Goal: Transaction & Acquisition: Purchase product/service

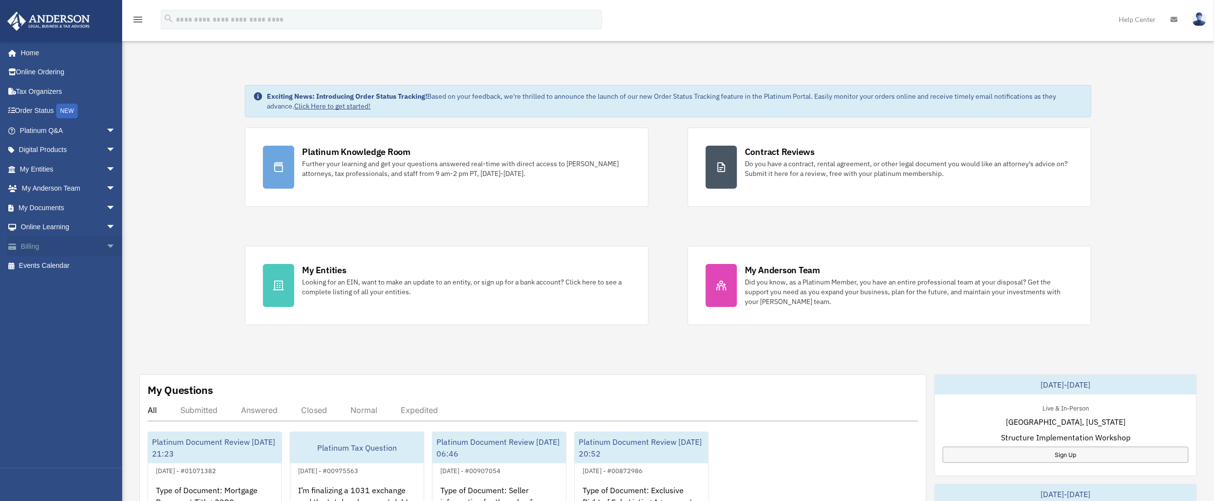
click at [106, 248] on span "arrow_drop_down" at bounding box center [116, 246] width 20 height 20
click at [55, 269] on link "$ Open Invoices" at bounding box center [72, 266] width 117 height 20
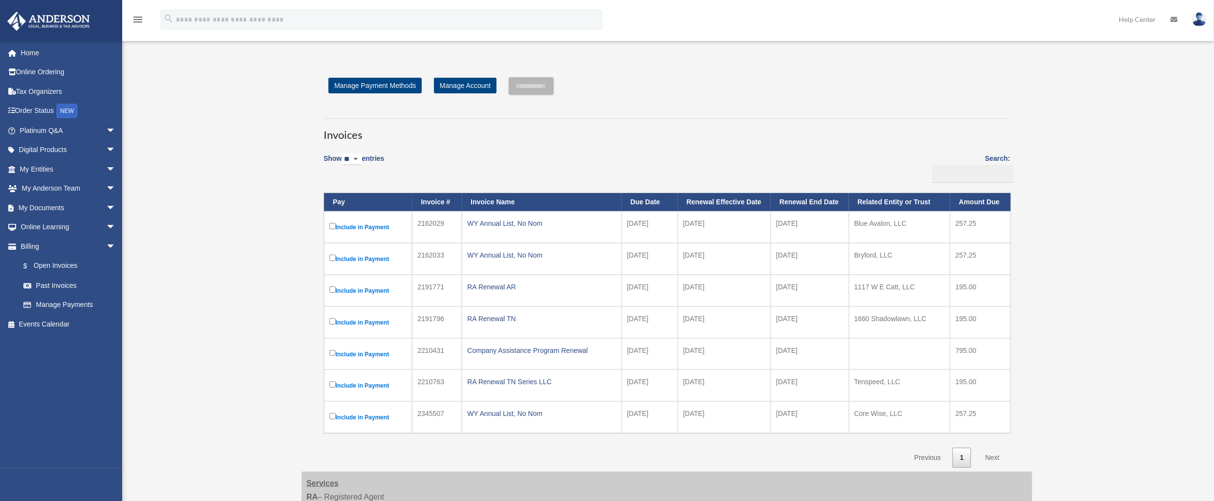
click at [433, 222] on td "2162029" at bounding box center [437, 227] width 50 height 32
copy td "2162029"
click at [430, 256] on td "2162033" at bounding box center [437, 259] width 50 height 32
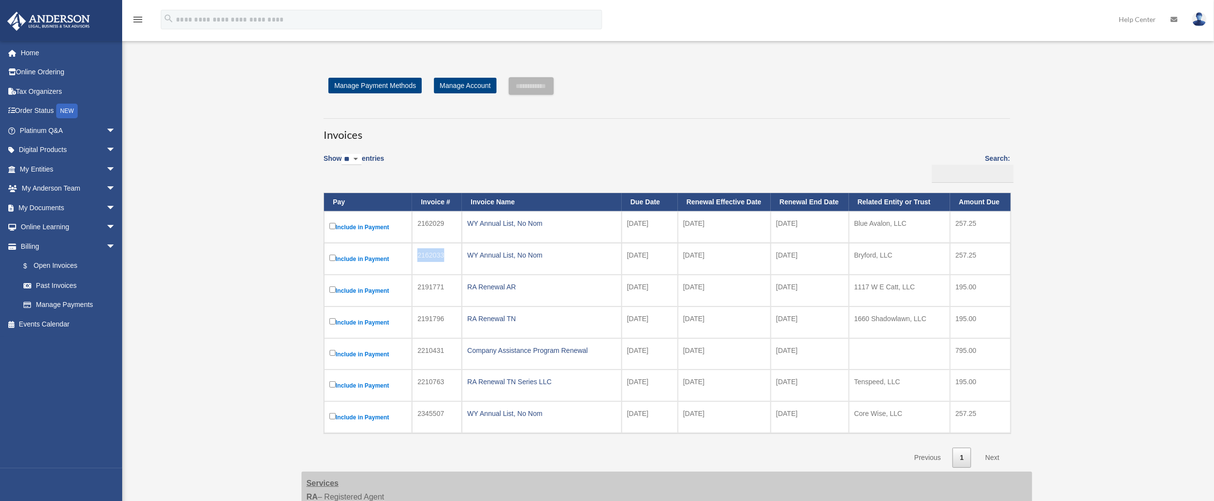
copy td "2162033"
click at [528, 234] on td "WY Annual List, No Nom" at bounding box center [542, 227] width 160 height 32
click at [531, 84] on input "**********" at bounding box center [531, 86] width 45 height 18
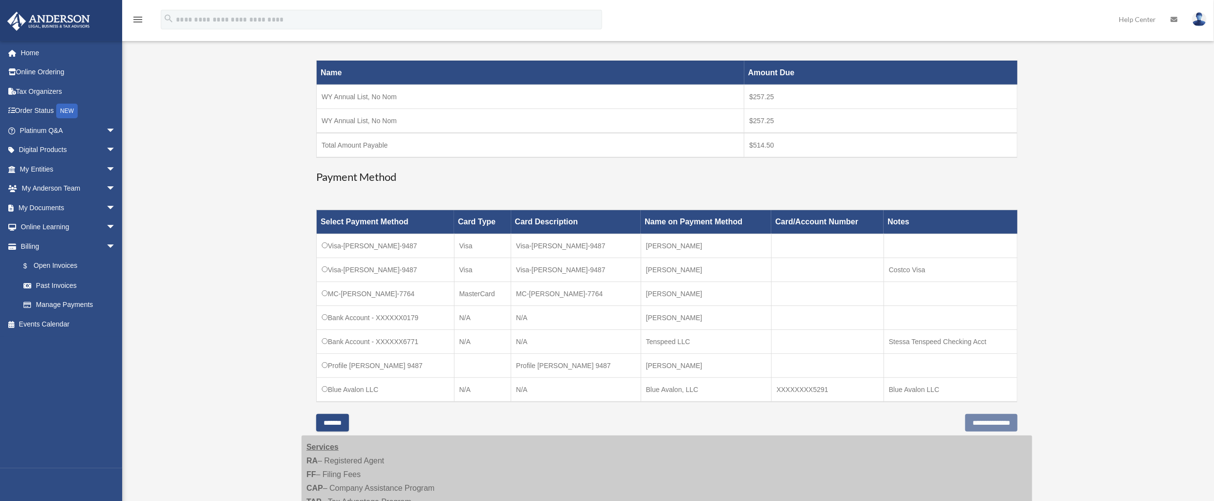
scroll to position [167, 0]
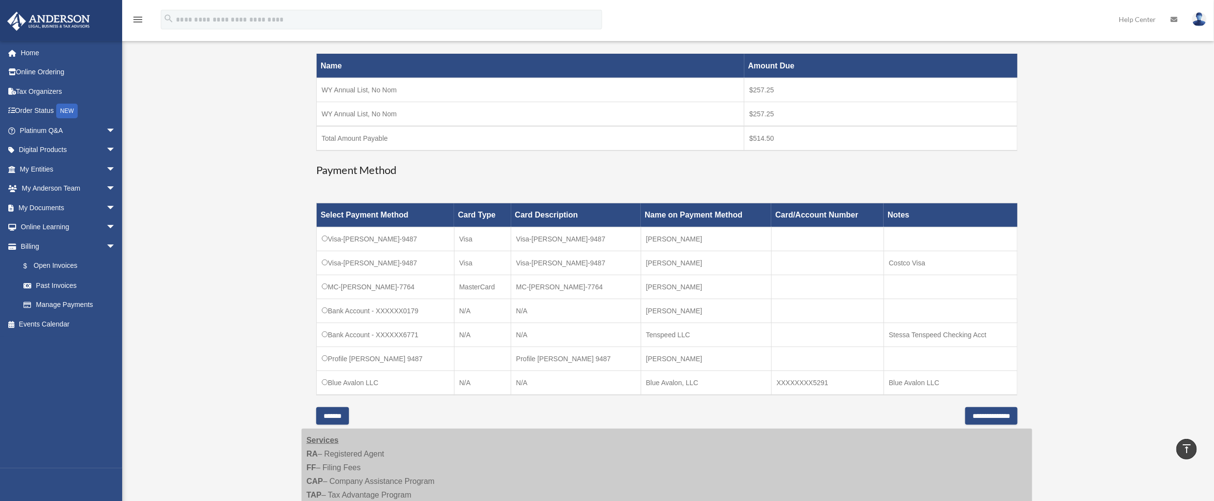
click at [413, 312] on td "Bank Account - XXXXXX0179" at bounding box center [386, 311] width 138 height 24
drag, startPoint x: 406, startPoint y: 309, endPoint x: 446, endPoint y: 316, distance: 40.2
click at [446, 316] on td "Bank Account - XXXXXX0179" at bounding box center [386, 311] width 138 height 24
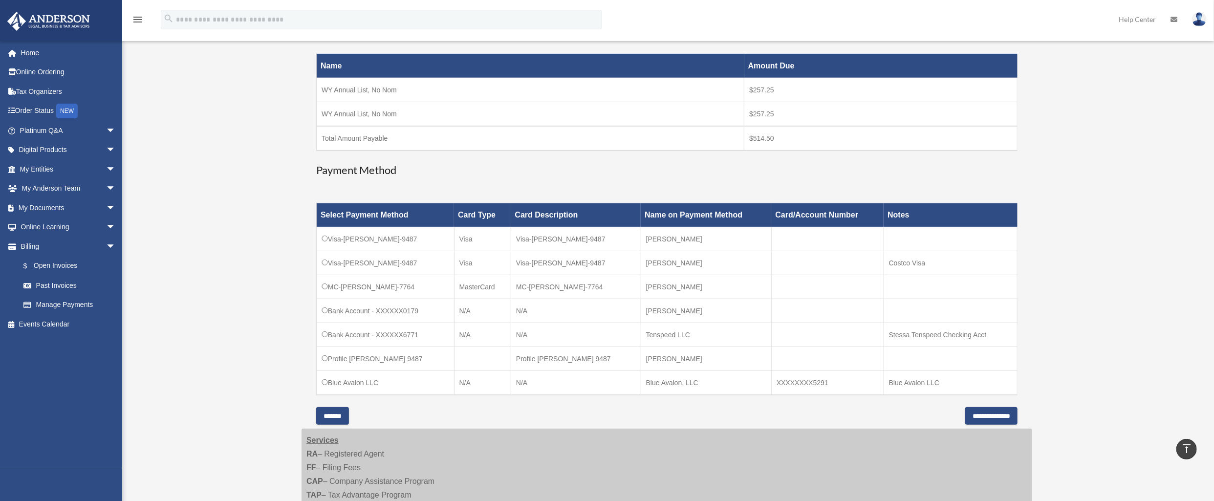
copy td "0179"
click at [405, 335] on td "Bank Account - XXXXXX6771" at bounding box center [386, 335] width 138 height 24
drag, startPoint x: 405, startPoint y: 335, endPoint x: 431, endPoint y: 337, distance: 26.0
click at [431, 337] on td "Bank Account - XXXXXX6771" at bounding box center [386, 335] width 138 height 24
copy td "6771"
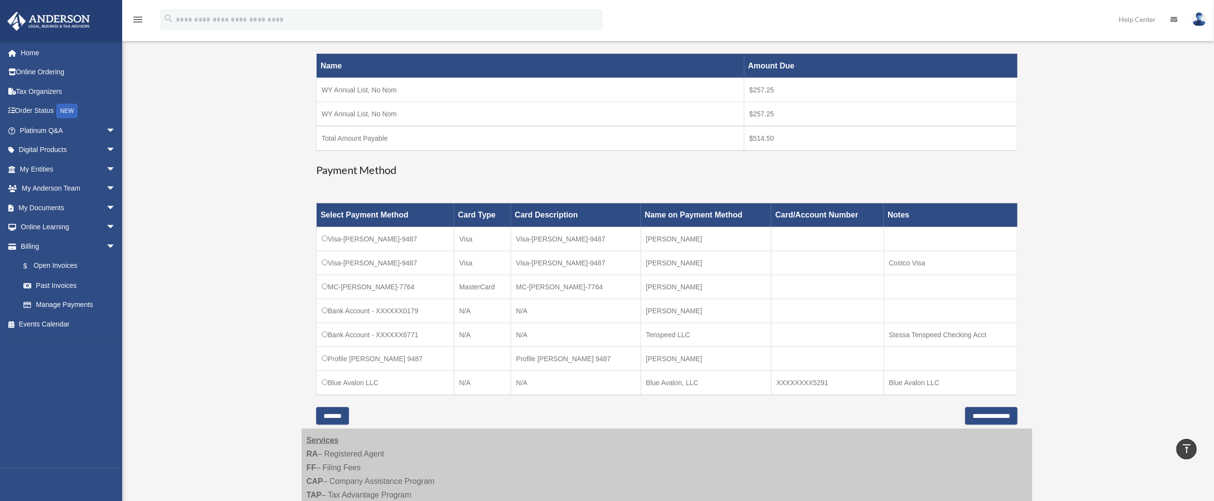
drag, startPoint x: 818, startPoint y: 383, endPoint x: 849, endPoint y: 386, distance: 31.0
click at [849, 386] on td "XXXXXXXX5291" at bounding box center [827, 383] width 112 height 24
drag, startPoint x: 816, startPoint y: 383, endPoint x: 837, endPoint y: 384, distance: 21.0
click at [837, 384] on td "XXXXXXXX5291" at bounding box center [827, 383] width 112 height 24
copy td "5291"
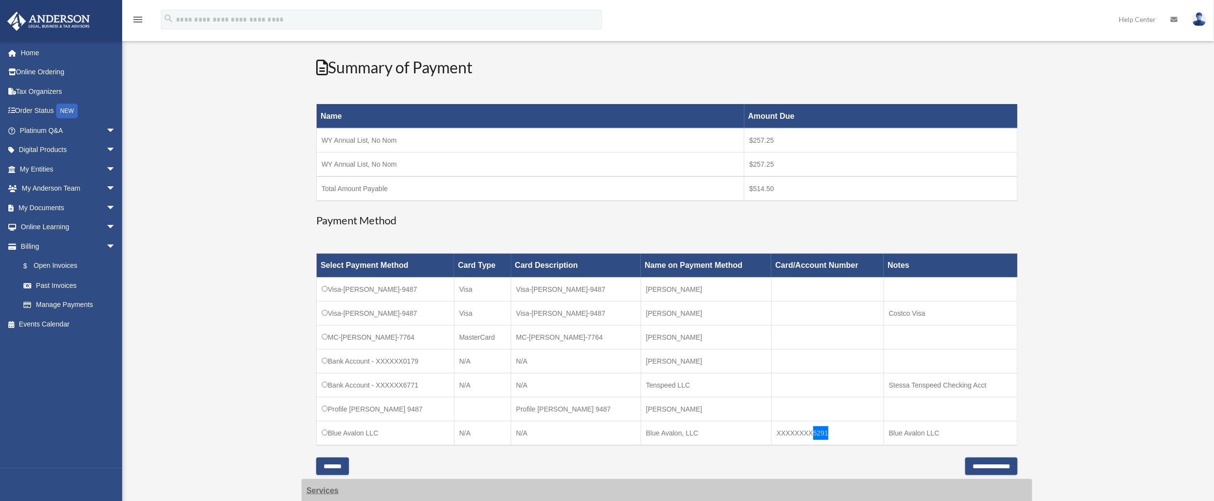
scroll to position [181, 0]
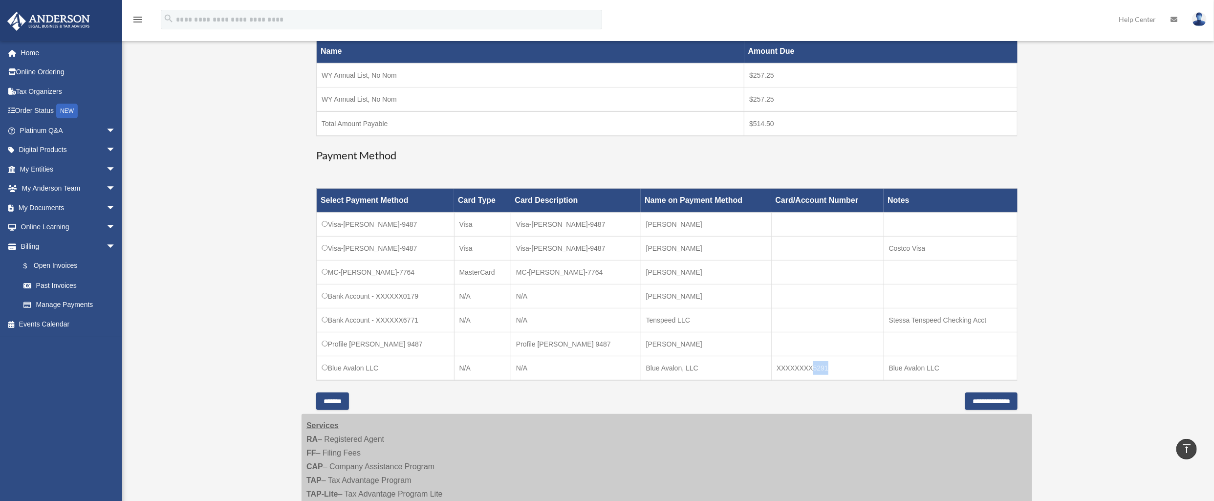
click at [348, 398] on input "*******" at bounding box center [332, 401] width 33 height 18
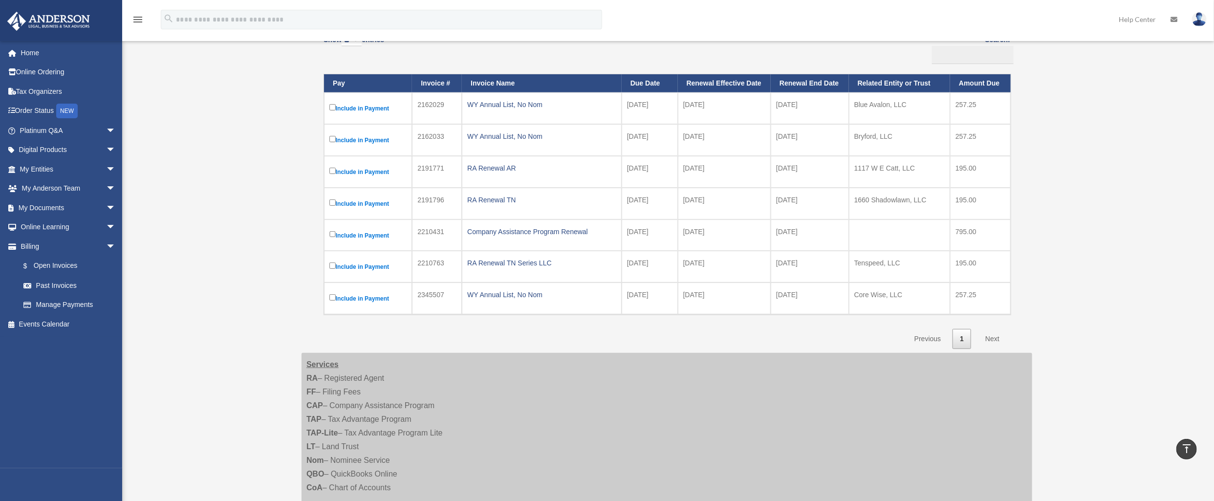
scroll to position [116, 0]
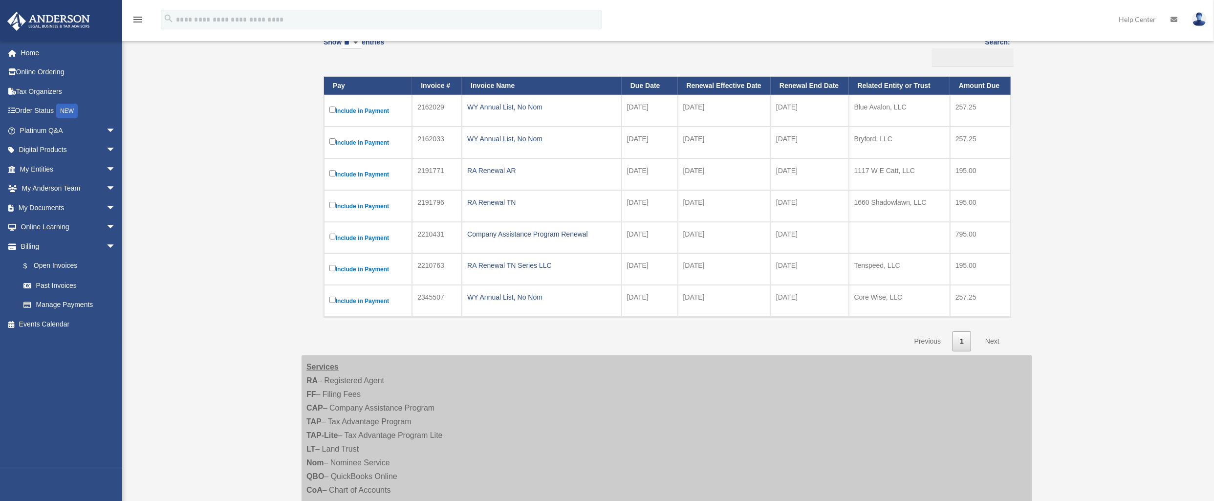
click at [365, 112] on label "Include in Payment" at bounding box center [367, 111] width 77 height 12
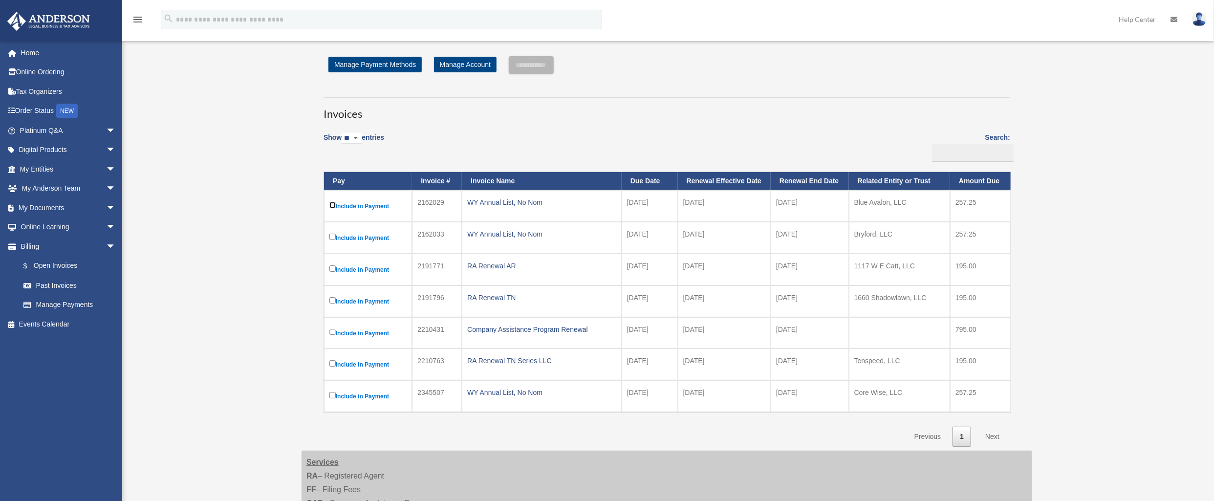
scroll to position [19, 0]
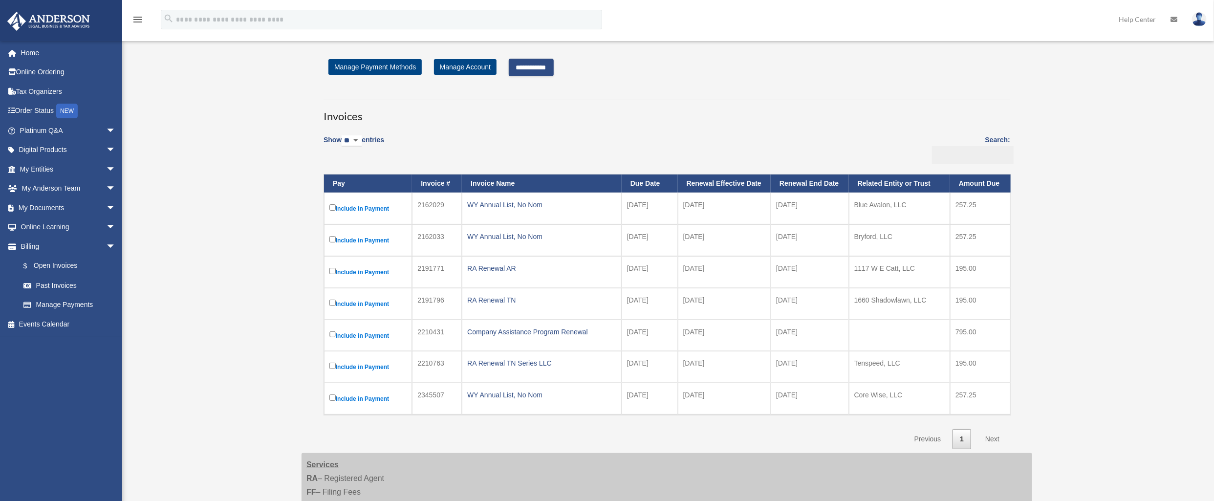
click at [534, 69] on input "**********" at bounding box center [531, 68] width 45 height 18
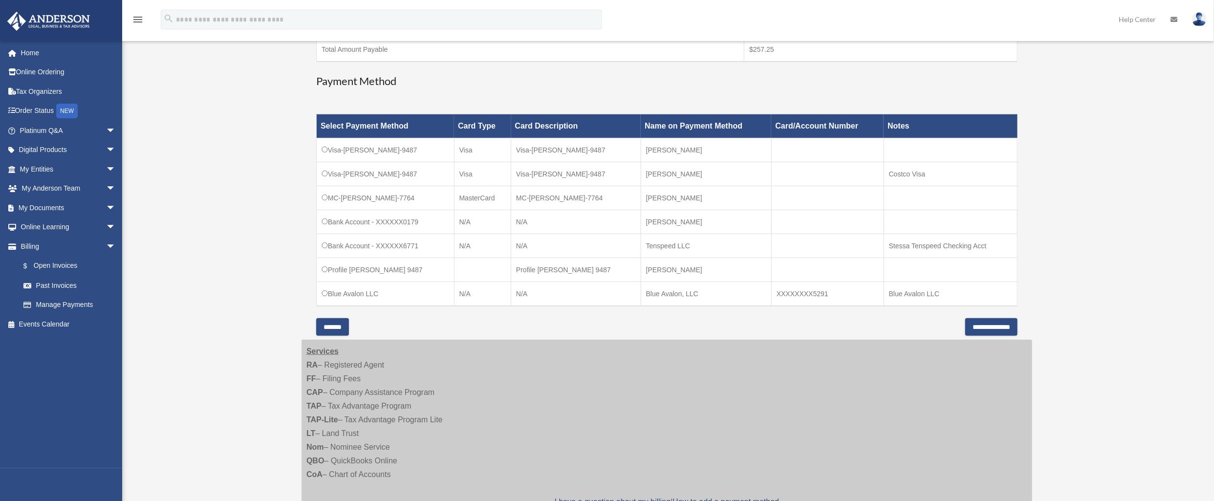
scroll to position [266, 0]
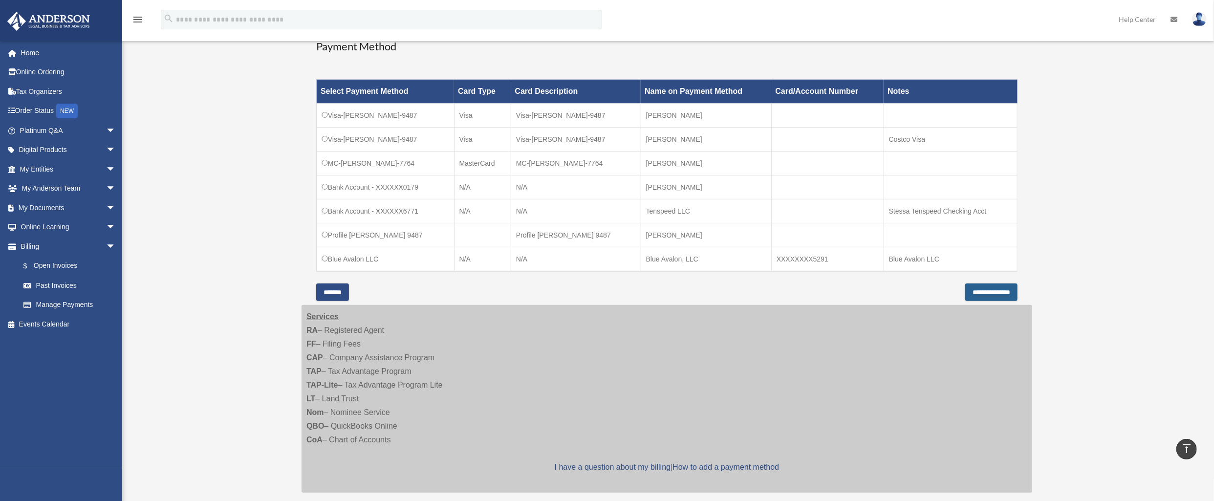
click at [986, 291] on input "**********" at bounding box center [991, 292] width 52 height 18
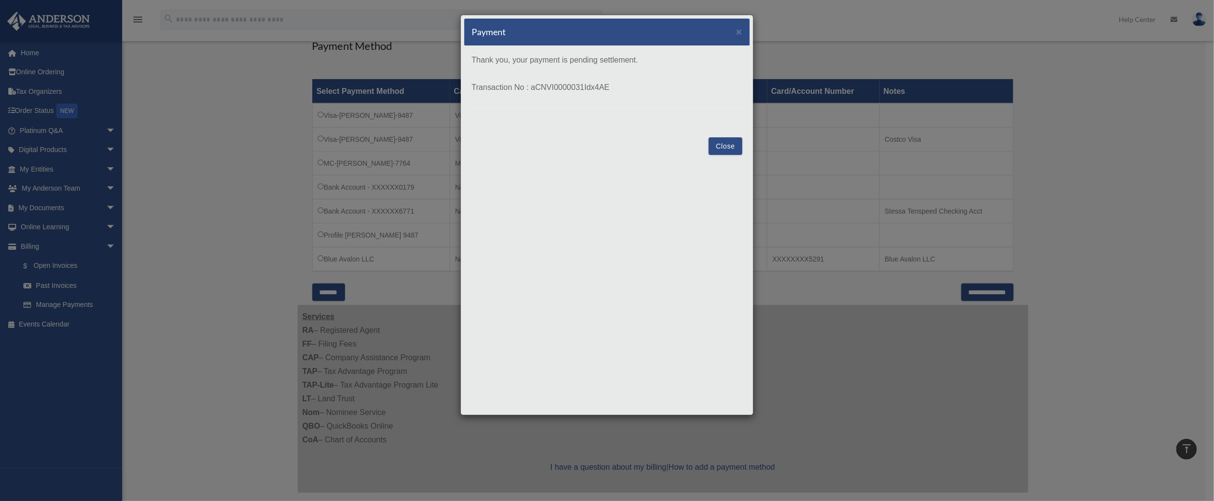
click at [719, 147] on button "Close" at bounding box center [725, 146] width 34 height 18
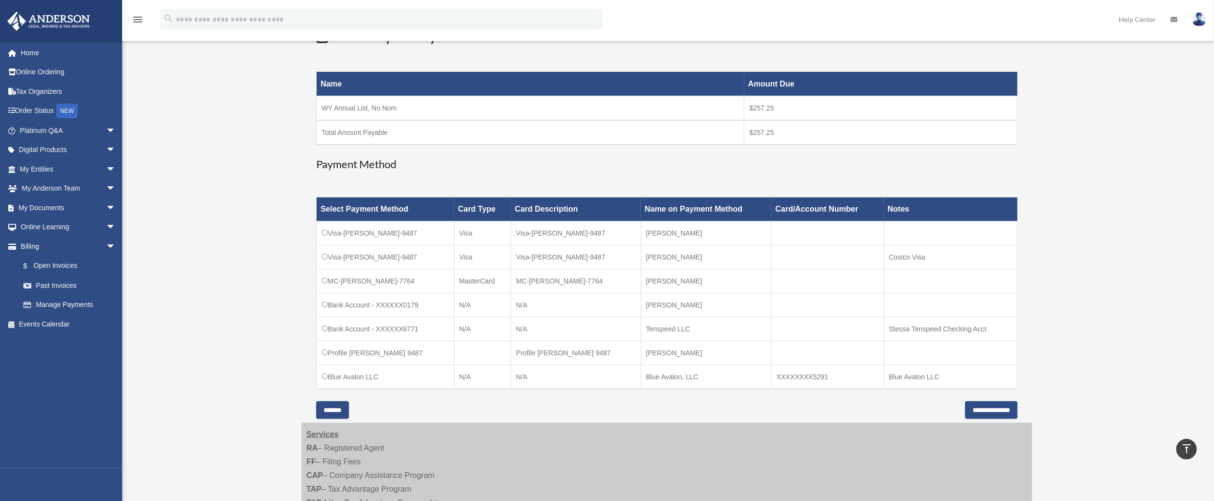
scroll to position [60, 0]
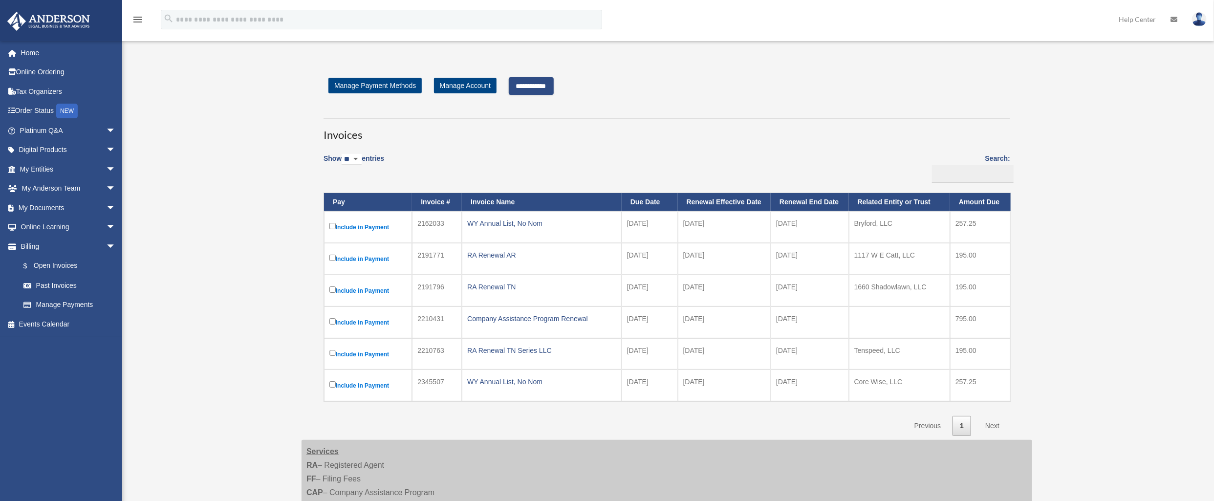
click at [537, 86] on input "**********" at bounding box center [531, 86] width 45 height 18
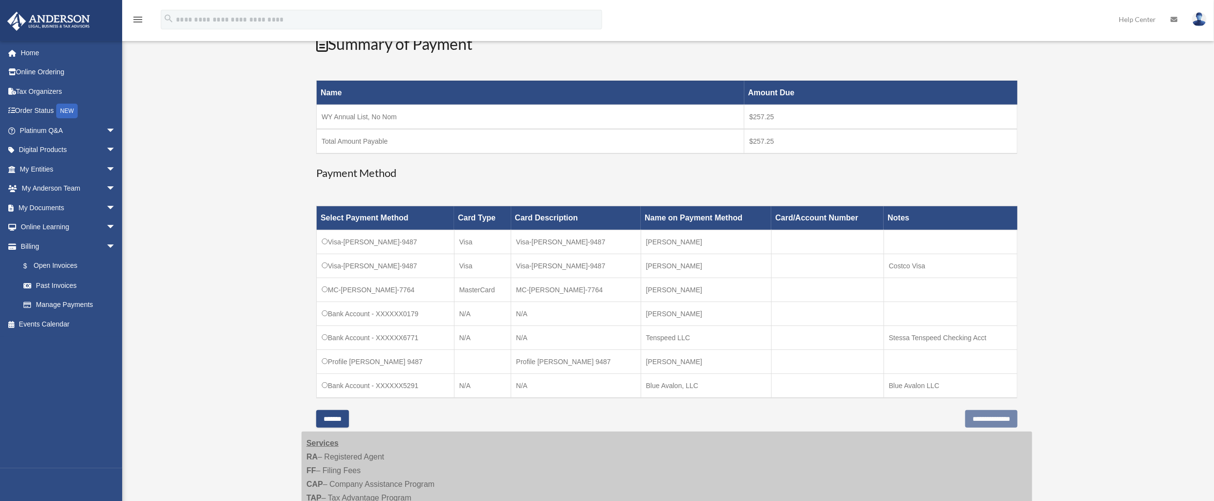
scroll to position [141, 0]
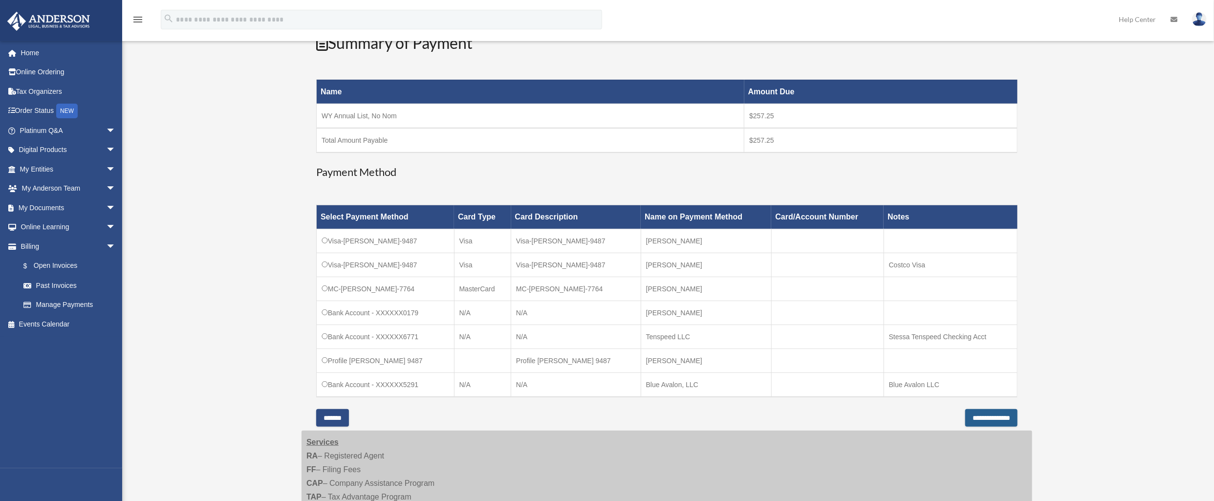
click at [969, 414] on input "**********" at bounding box center [991, 418] width 52 height 18
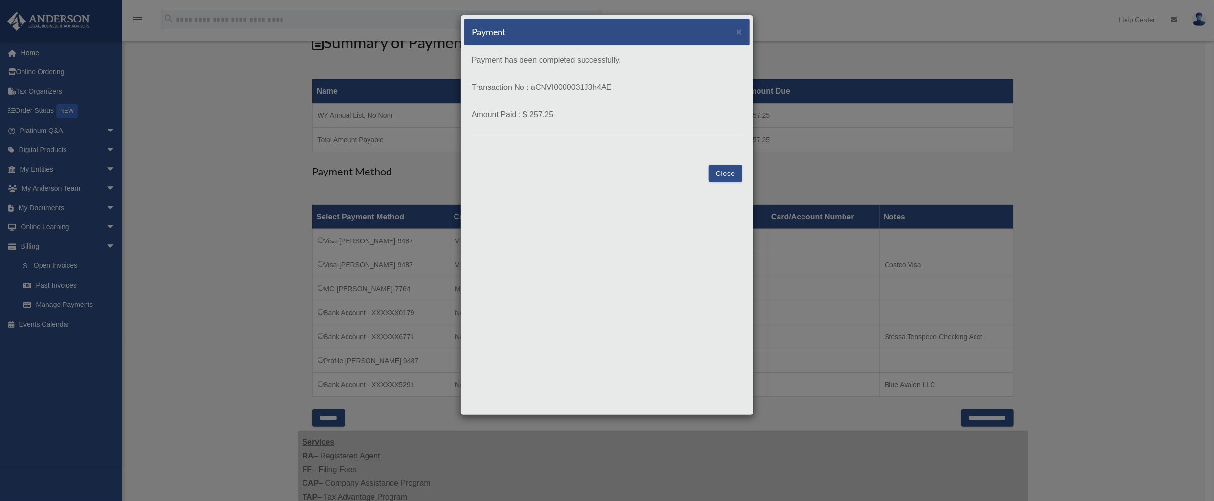
click at [725, 171] on button "Close" at bounding box center [725, 174] width 34 height 18
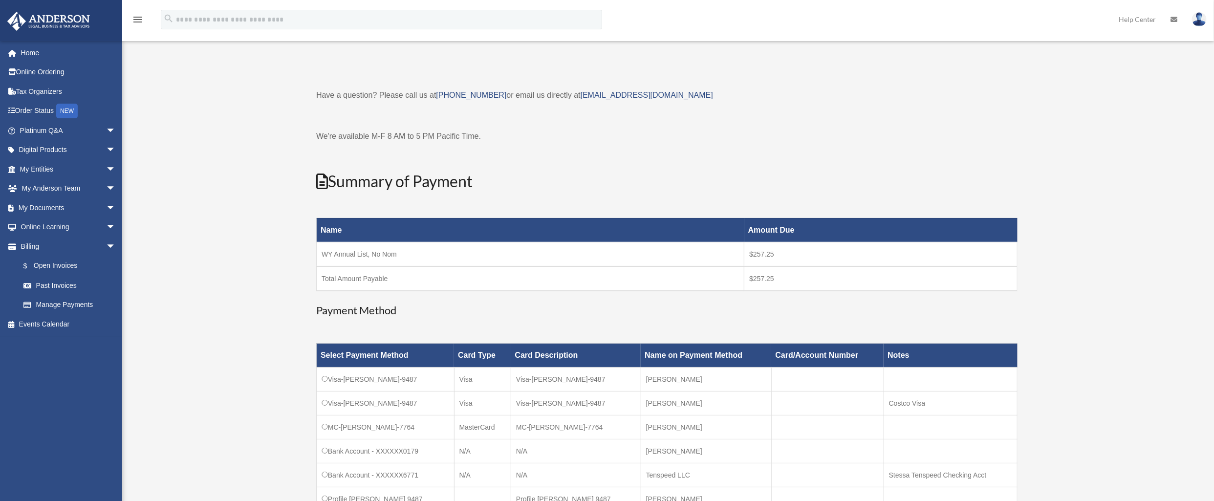
scroll to position [0, 0]
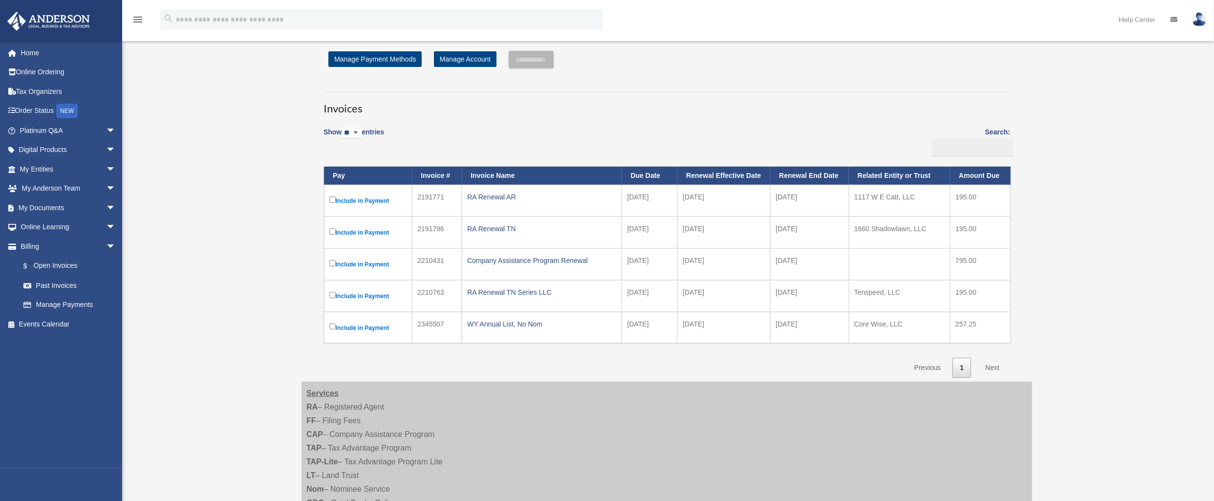
scroll to position [8, 0]
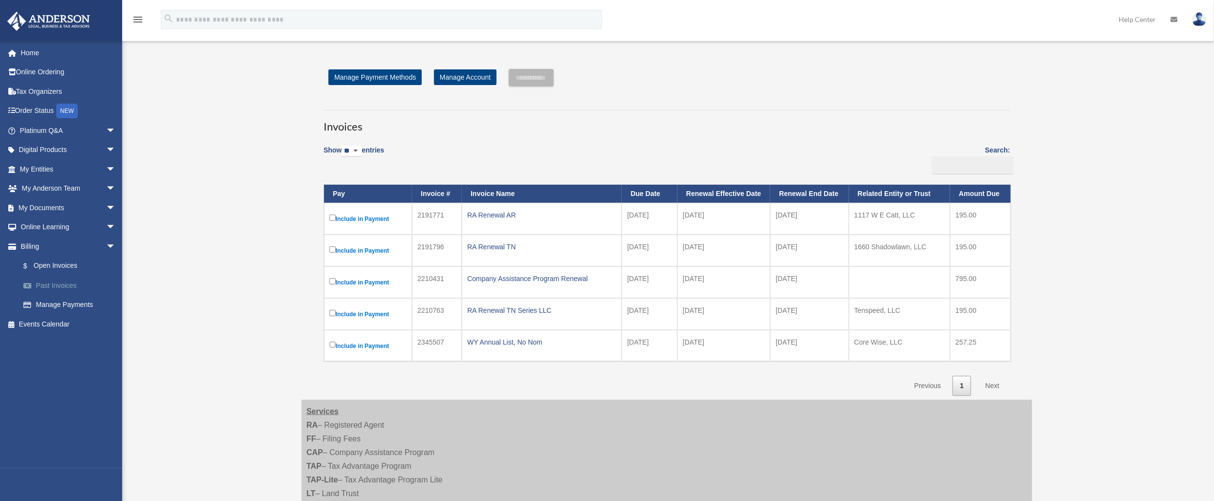
click at [51, 285] on link "Past Invoices" at bounding box center [72, 286] width 117 height 20
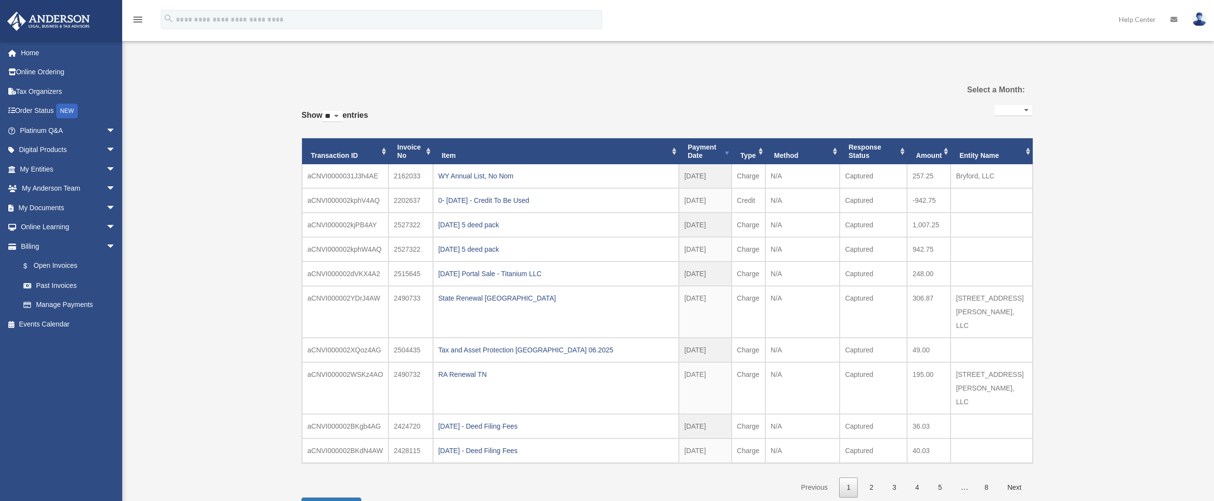
select select
click at [342, 113] on select "** ** ** ***" at bounding box center [332, 116] width 20 height 11
select select "***"
click at [324, 111] on select "** ** ** ***" at bounding box center [332, 116] width 20 height 11
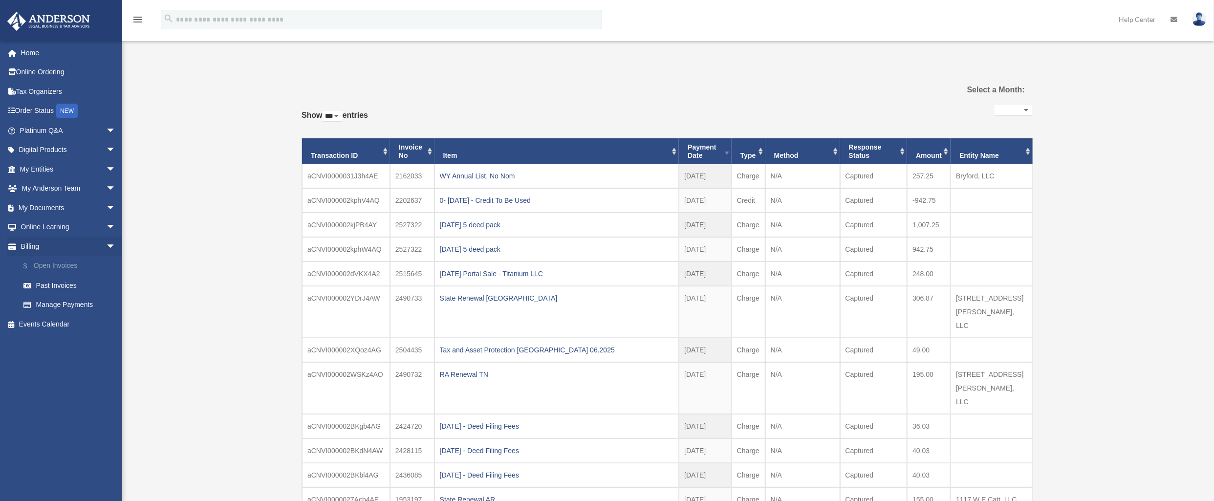
click at [68, 270] on link "$ Open Invoices" at bounding box center [72, 266] width 117 height 20
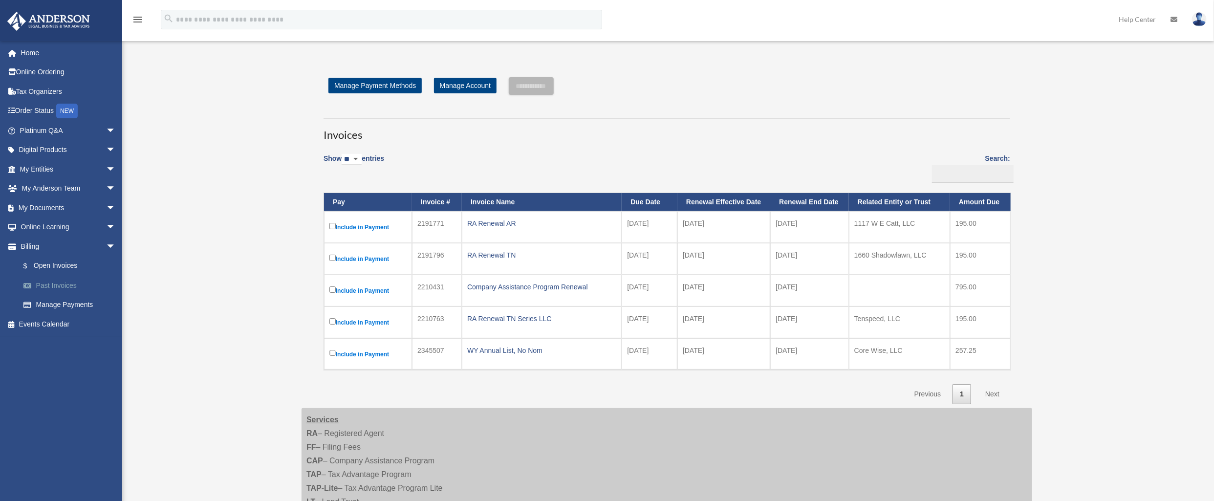
click at [57, 284] on link "Past Invoices" at bounding box center [72, 286] width 117 height 20
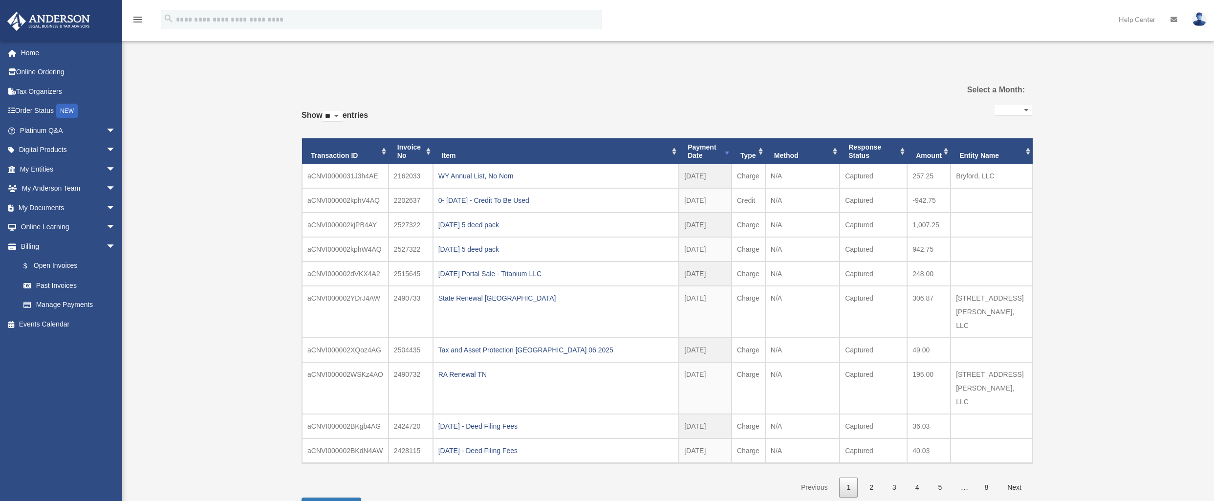
select select
click at [491, 176] on div "WY Annual List, No Nom" at bounding box center [555, 176] width 235 height 14
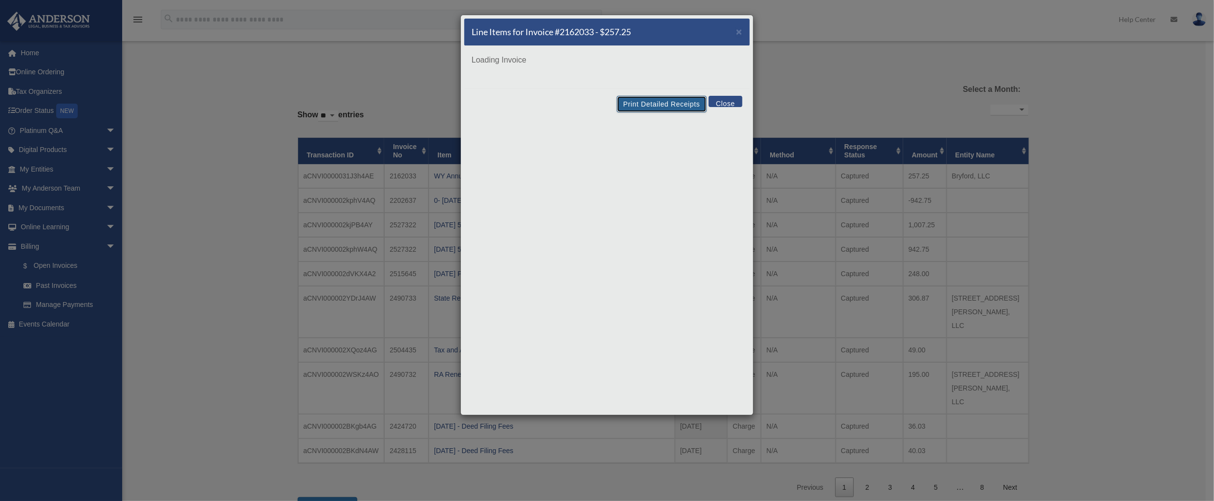
click at [644, 105] on button "Print Detailed Receipts" at bounding box center [661, 104] width 89 height 17
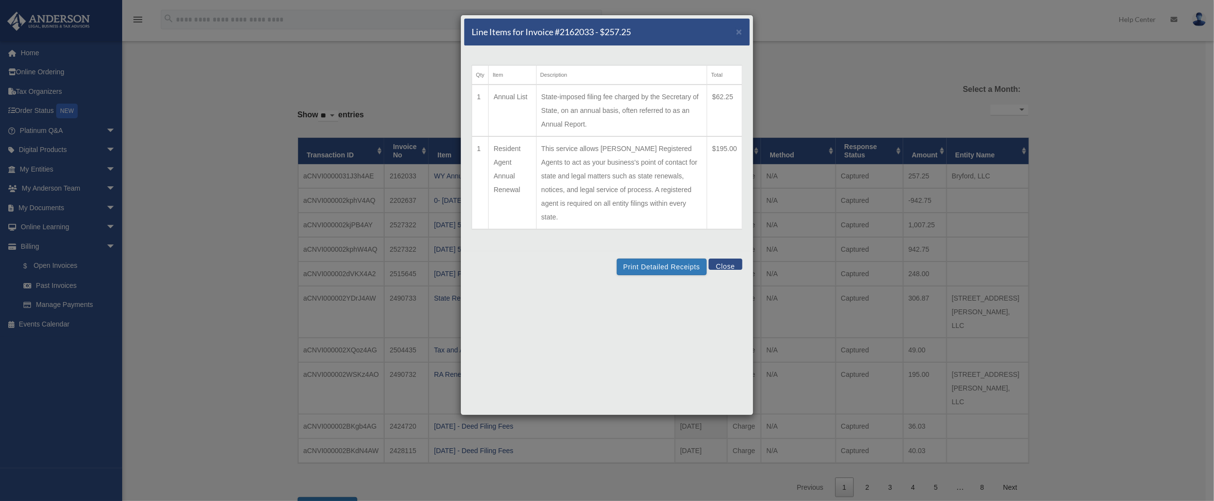
click at [725, 258] on button "Close" at bounding box center [725, 263] width 34 height 11
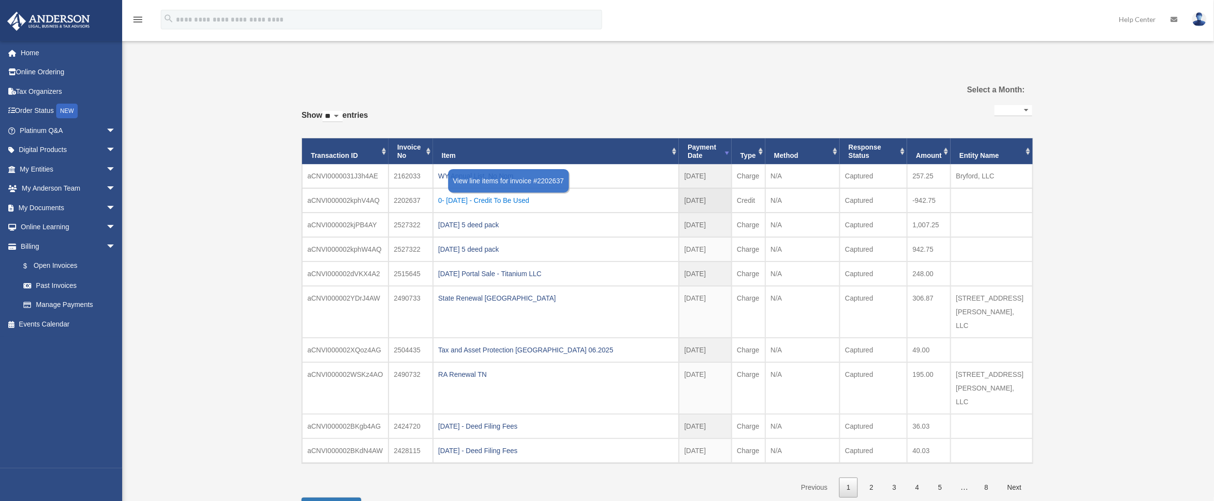
click at [493, 200] on div "0- [DATE] - Credit To Be Used" at bounding box center [555, 200] width 235 height 14
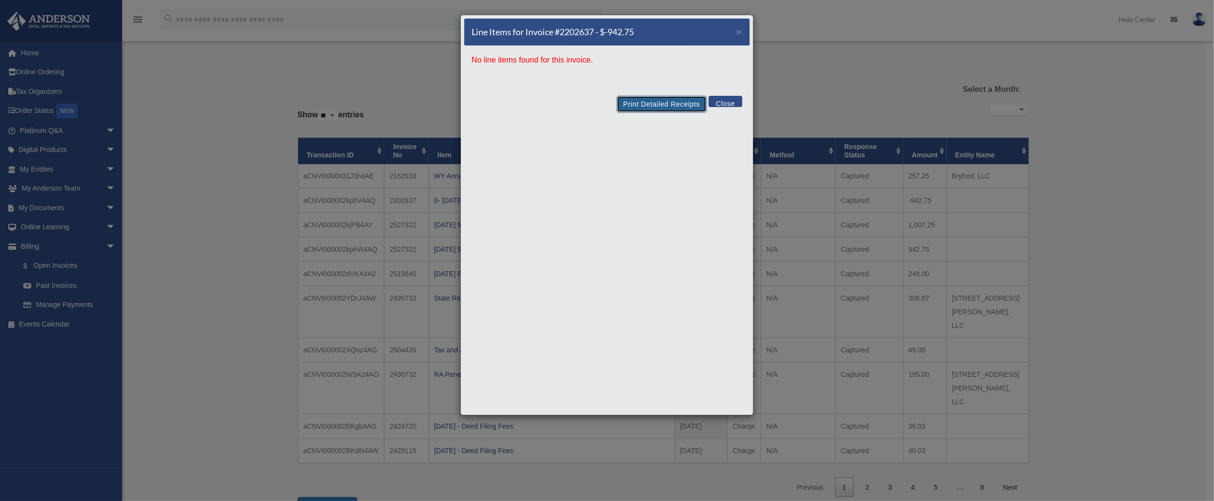
click at [656, 108] on button "Print Detailed Receipts" at bounding box center [661, 104] width 89 height 17
click at [719, 101] on button "Close" at bounding box center [725, 101] width 34 height 11
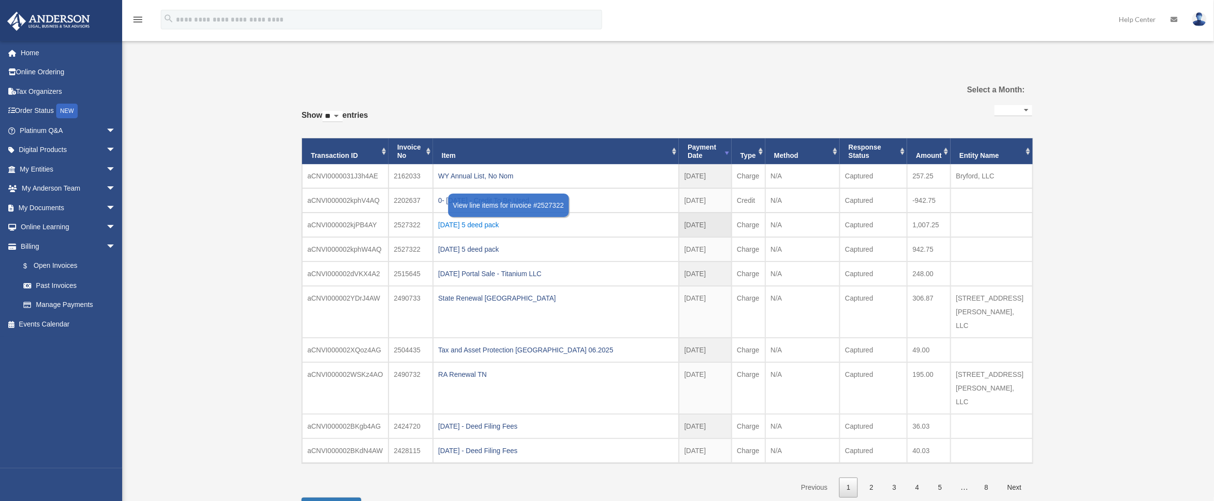
click at [484, 227] on div "[DATE] 5 deed pack" at bounding box center [555, 225] width 235 height 14
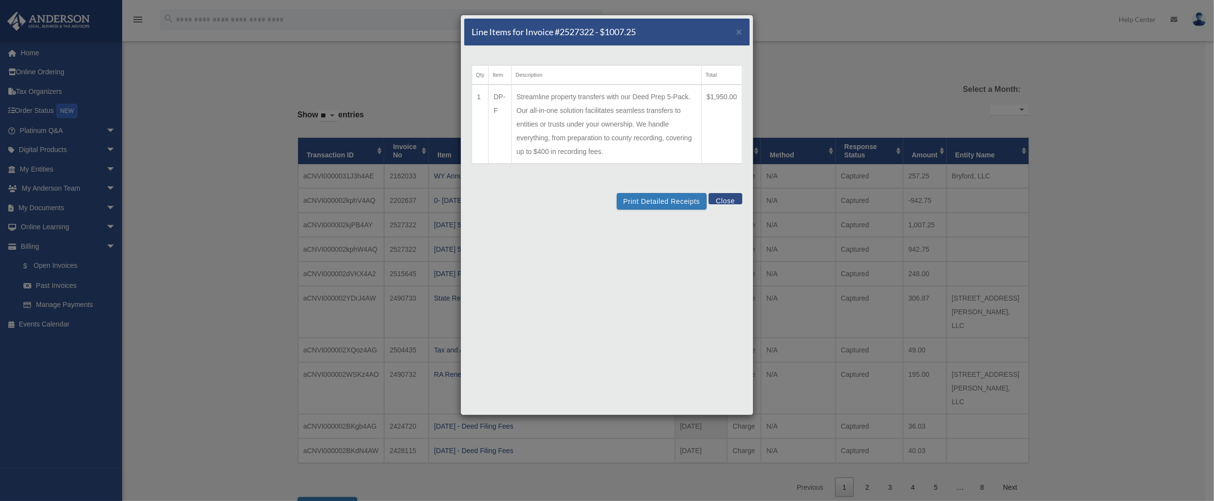
click at [738, 201] on button "Close" at bounding box center [725, 198] width 34 height 11
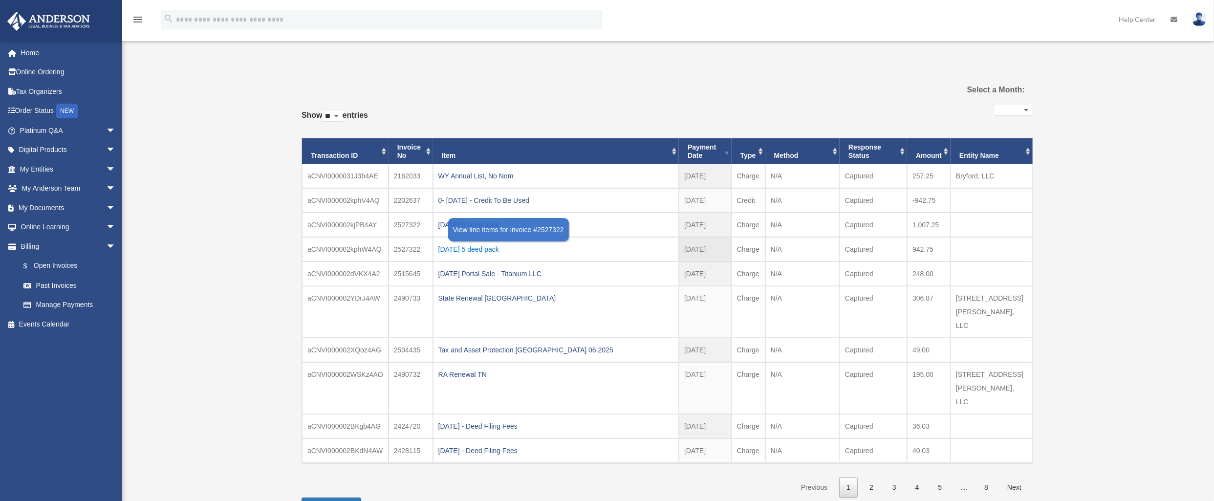
click at [508, 251] on div "2025.07.14 5 deed pack" at bounding box center [555, 249] width 235 height 14
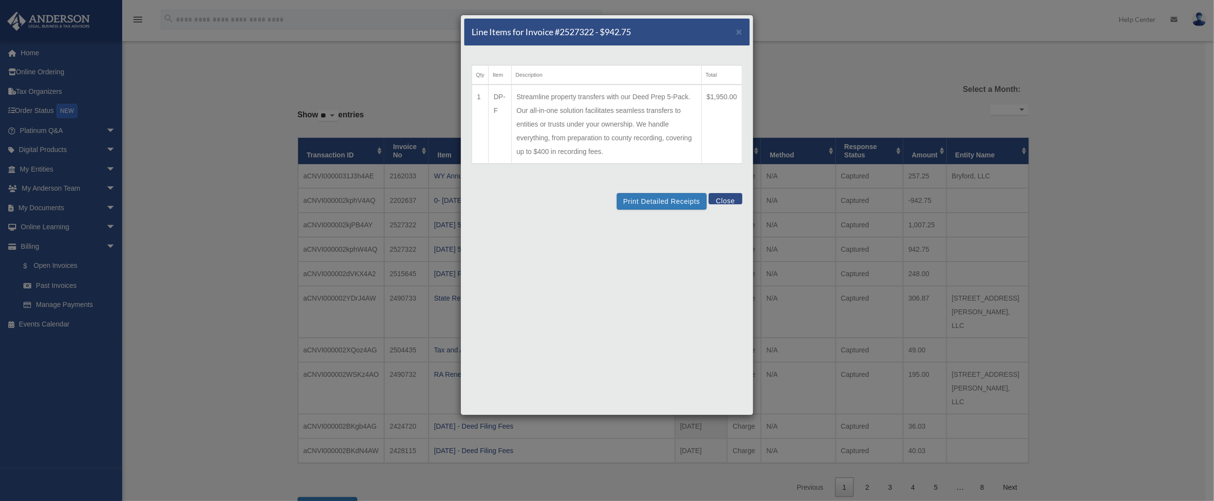
click at [732, 198] on button "Close" at bounding box center [725, 198] width 34 height 11
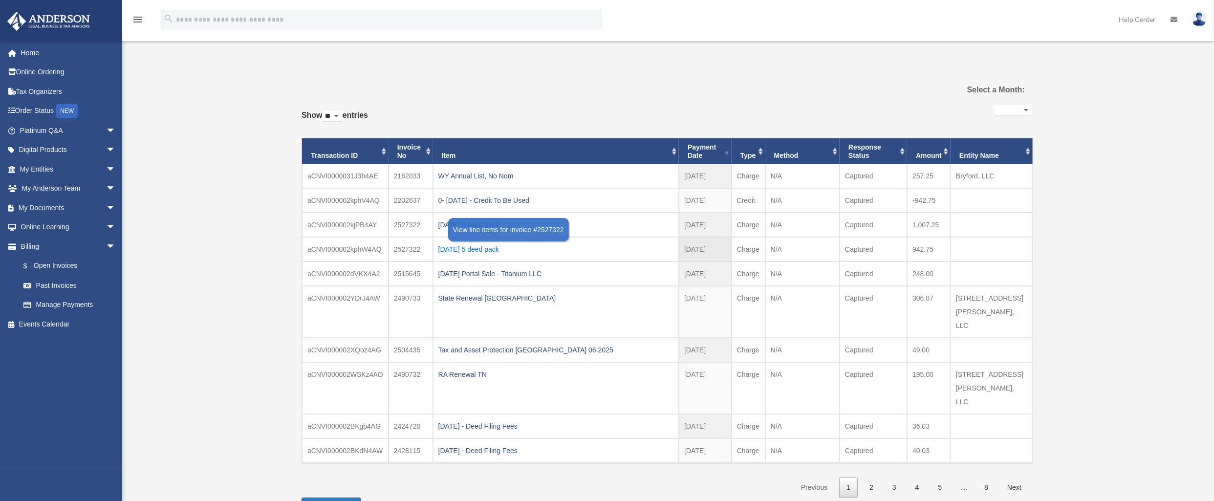
click at [494, 251] on div "[DATE] 5 deed pack" at bounding box center [555, 249] width 235 height 14
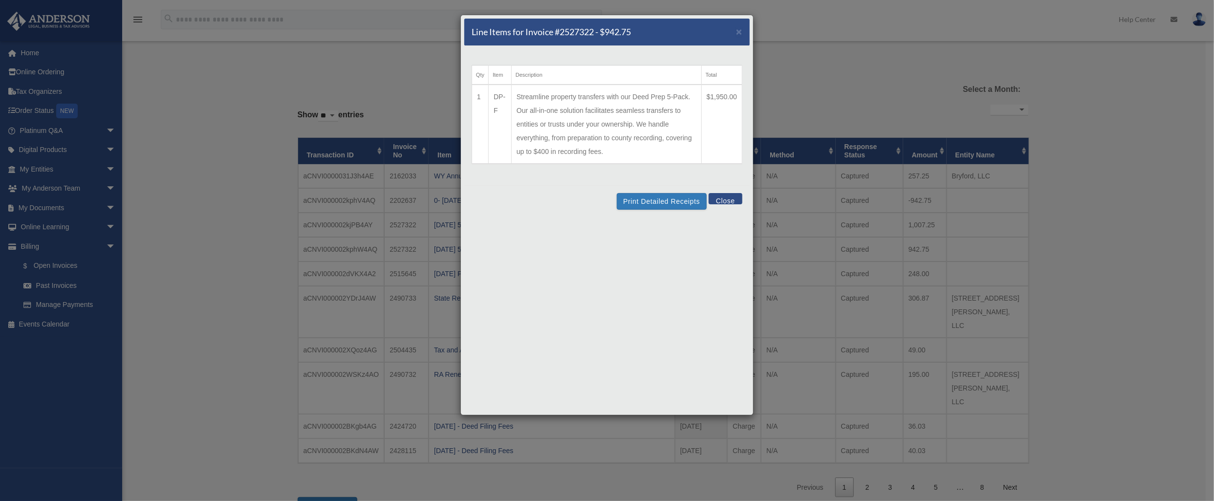
click at [723, 199] on button "Close" at bounding box center [725, 198] width 34 height 11
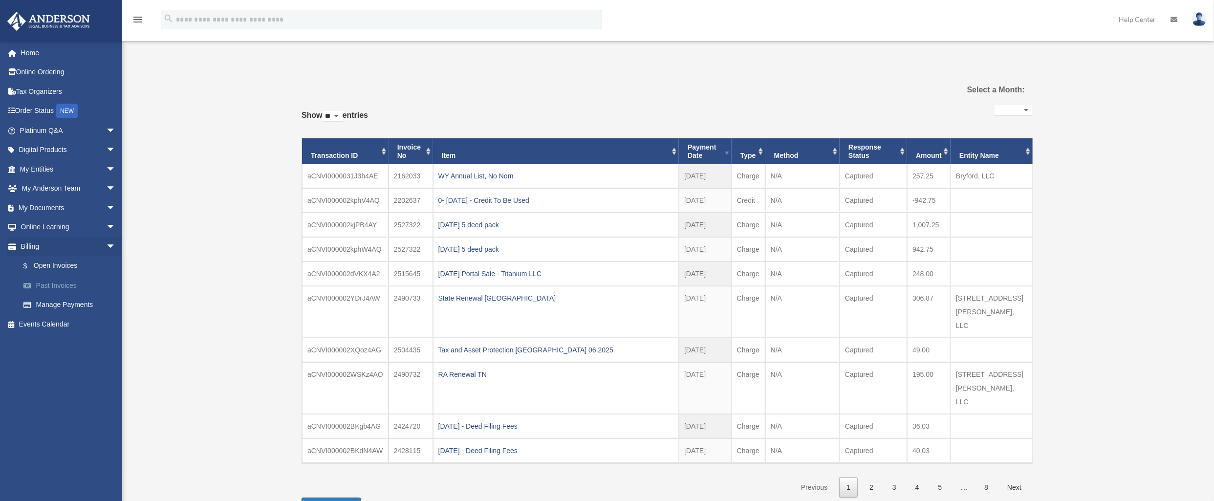
click at [50, 286] on link "Past Invoices" at bounding box center [72, 286] width 117 height 20
select select
click at [59, 267] on link "$ Open Invoices" at bounding box center [72, 266] width 117 height 20
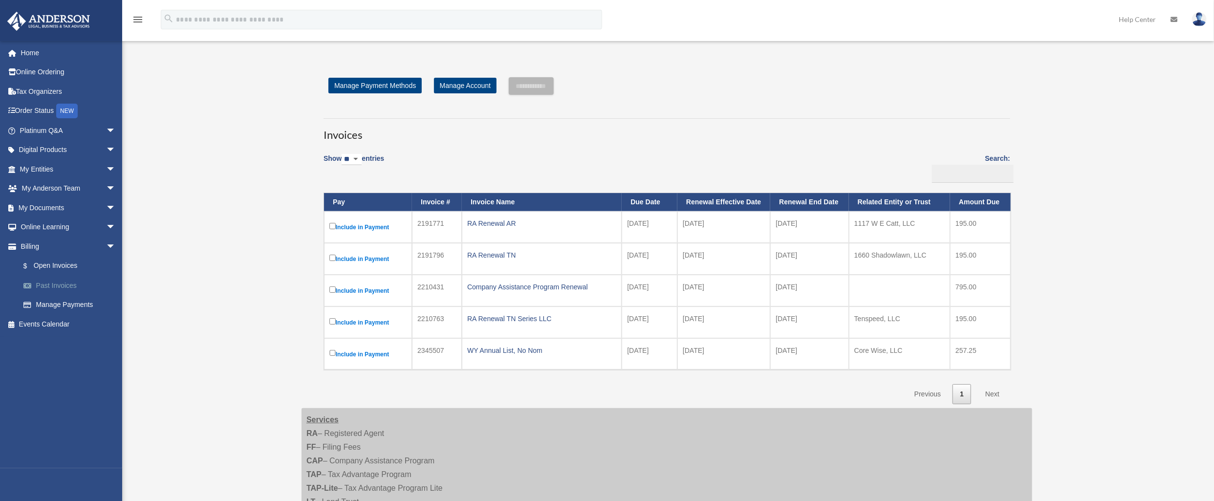
click at [60, 282] on link "Past Invoices" at bounding box center [72, 286] width 117 height 20
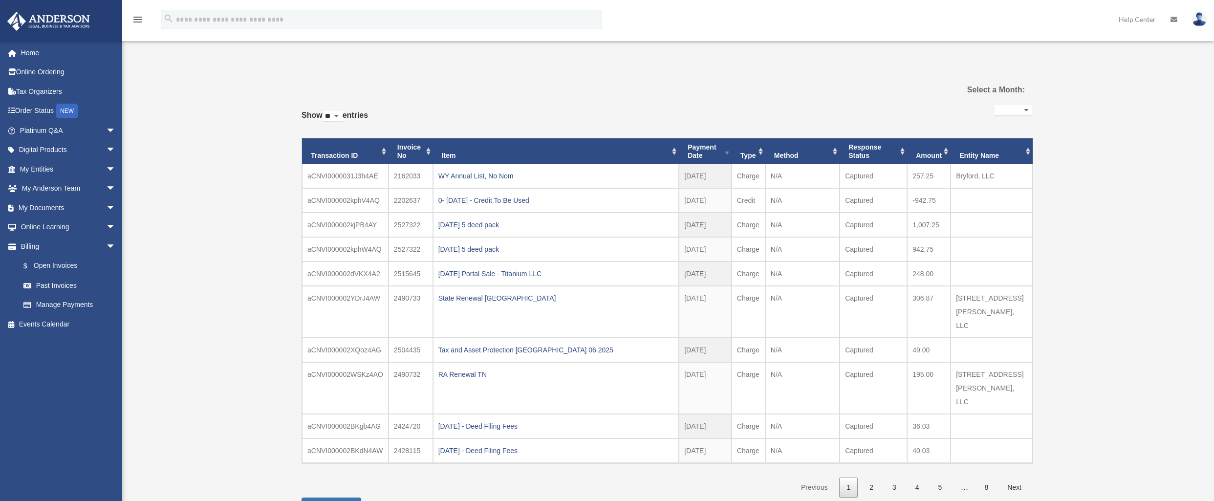
select select
click at [453, 178] on div "WY Annual List, No Nom" at bounding box center [555, 176] width 235 height 14
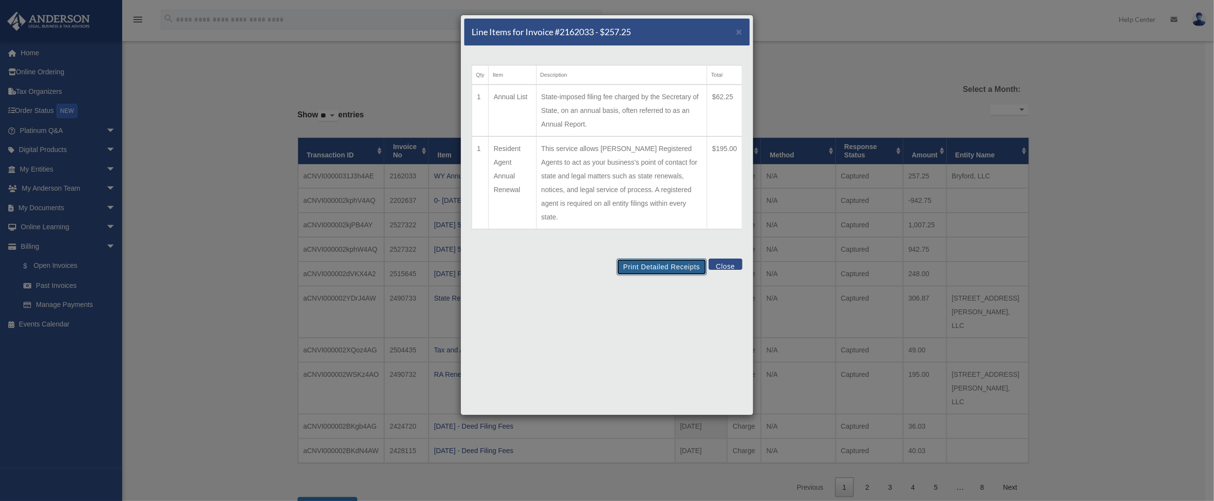
click at [654, 258] on button "Print Detailed Receipts" at bounding box center [661, 266] width 89 height 17
click at [723, 258] on button "Close" at bounding box center [725, 263] width 34 height 11
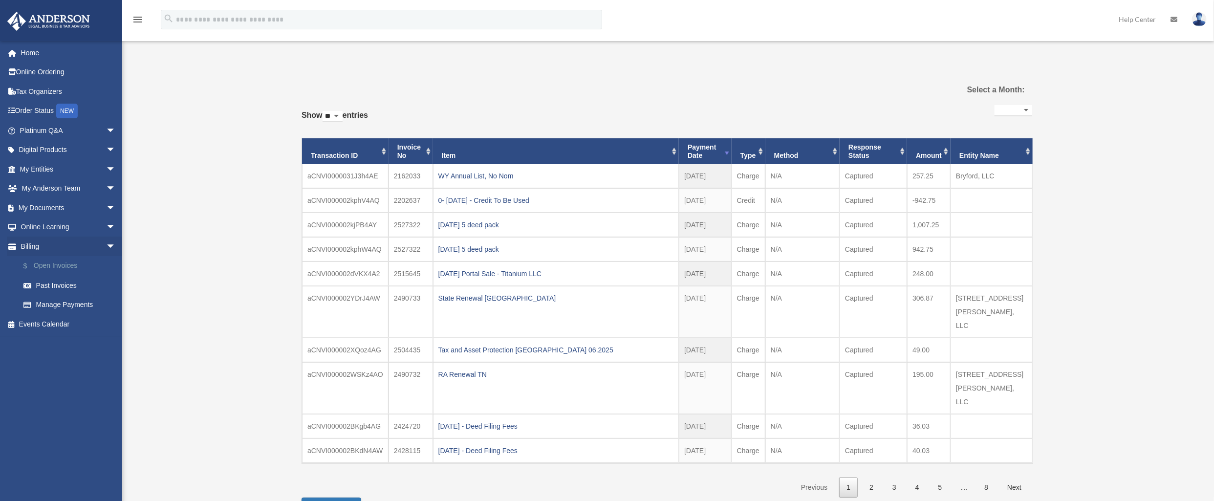
click at [63, 262] on link "$ Open Invoices" at bounding box center [72, 266] width 117 height 20
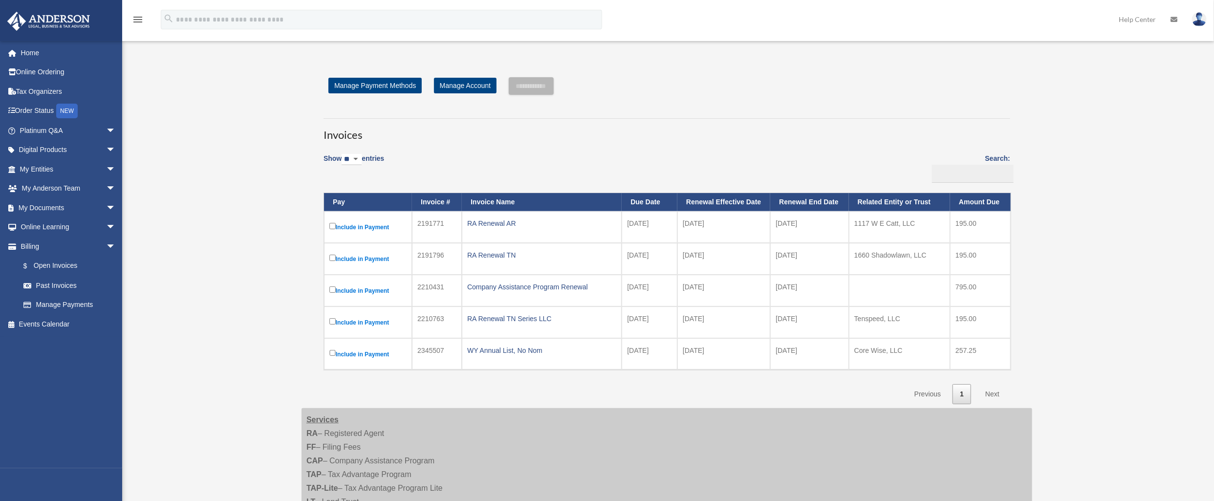
click at [1200, 16] on img at bounding box center [1199, 19] width 15 height 14
click at [1027, 86] on link "Logout" at bounding box center [1052, 85] width 98 height 20
